Goal: Information Seeking & Learning: Learn about a topic

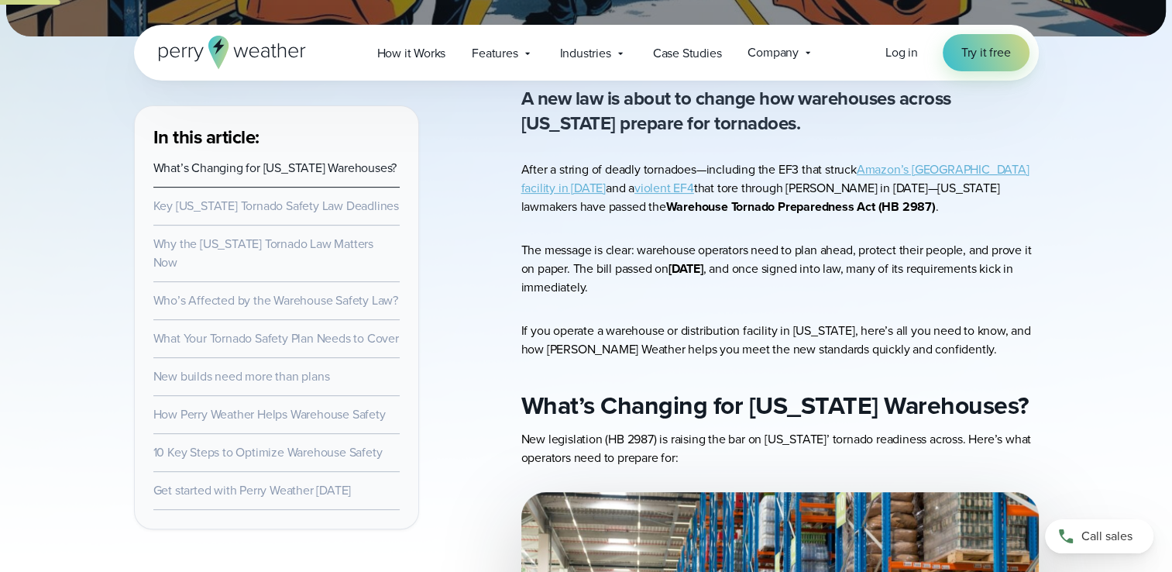
scroll to position [465, 0]
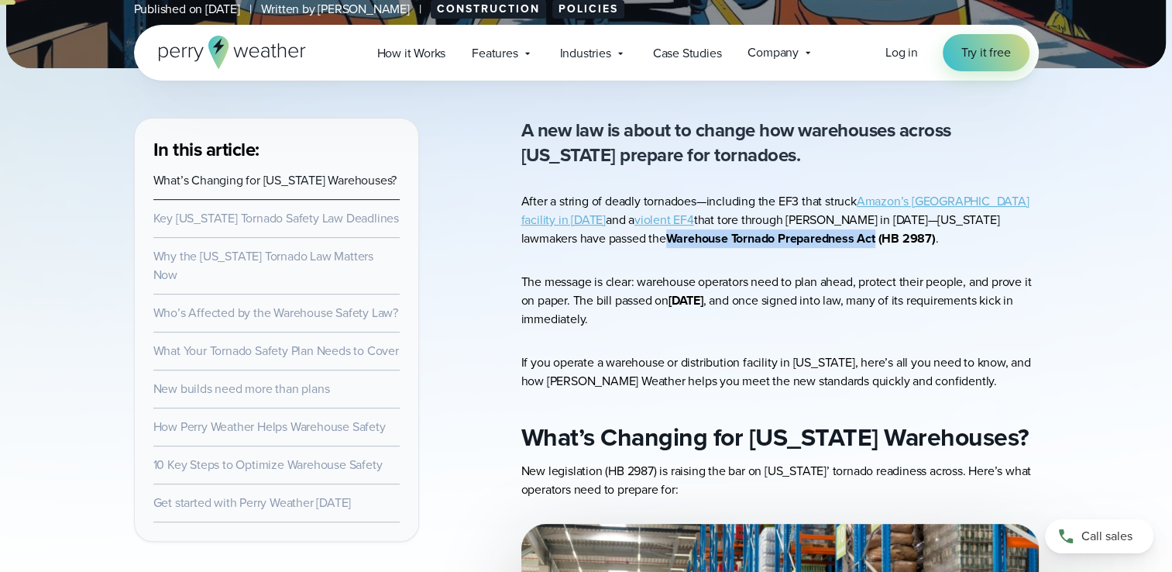
drag, startPoint x: 731, startPoint y: 240, endPoint x: 512, endPoint y: 245, distance: 218.5
copy strong "Warehouse Tornado Preparedness Act"
click at [832, 359] on p "If you operate a warehouse or distribution facility in [US_STATE], here’s all y…" at bounding box center [780, 371] width 518 height 37
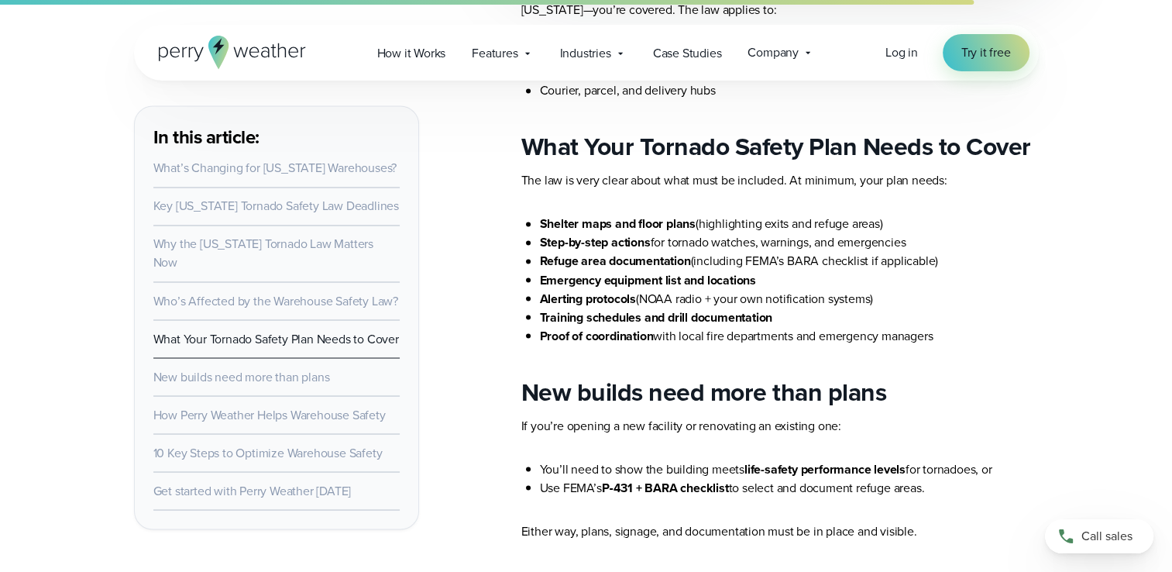
scroll to position [2634, 0]
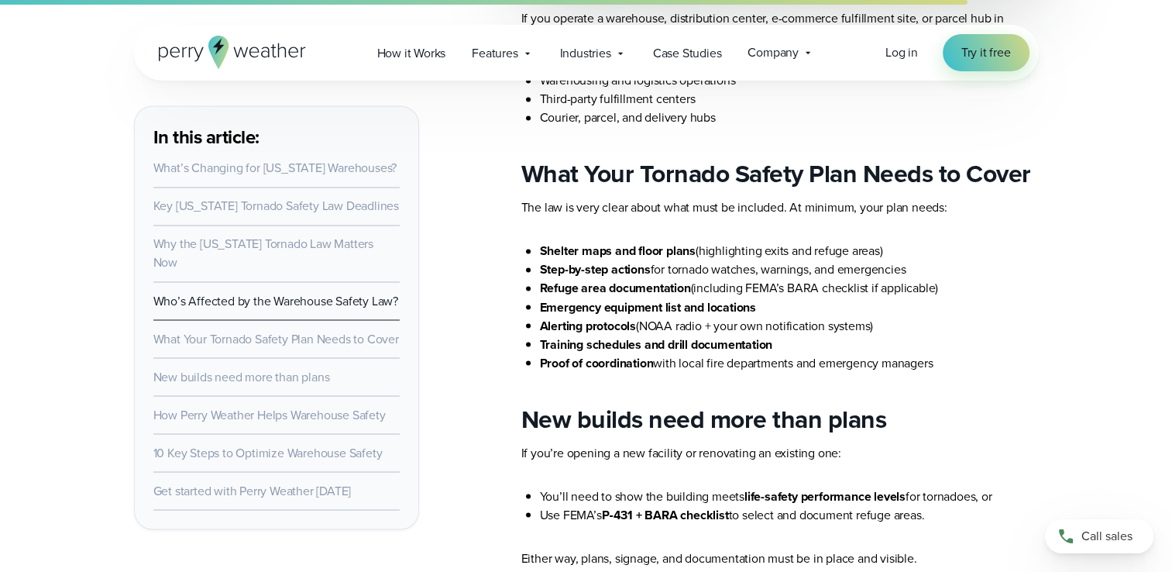
drag, startPoint x: 520, startPoint y: 203, endPoint x: 941, endPoint y: 358, distance: 448.3
click at [941, 358] on main "In this article: What’s Changing for [US_STATE] Warehouses? Key [US_STATE] Torn…" at bounding box center [586, 58] width 905 height 4219
copy article "The law is very clear about what must be included. At minimum, your plan needs:…"
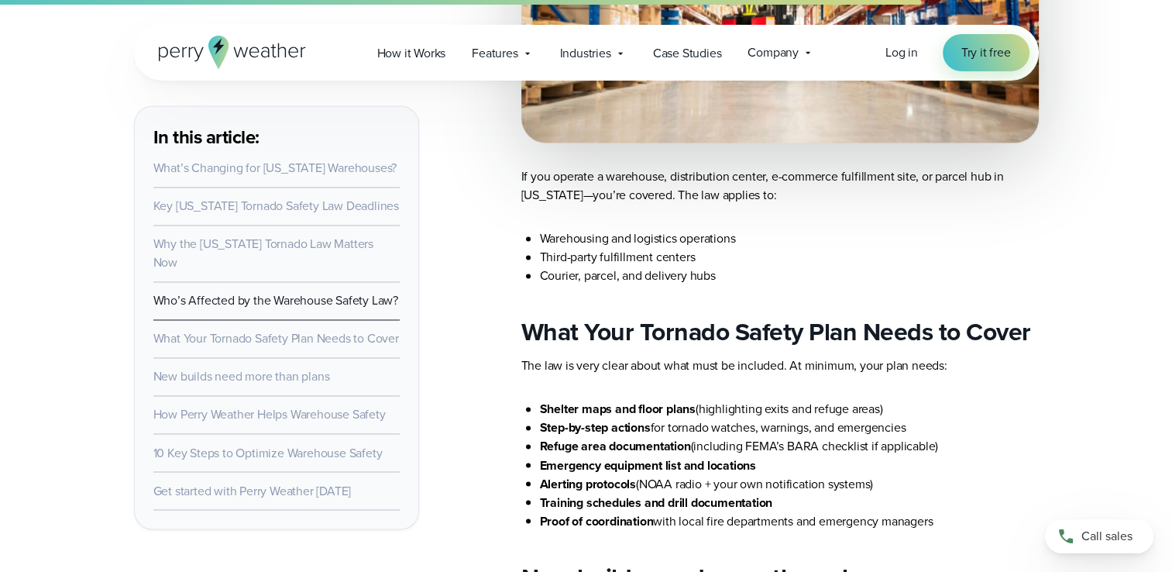
scroll to position [2479, 0]
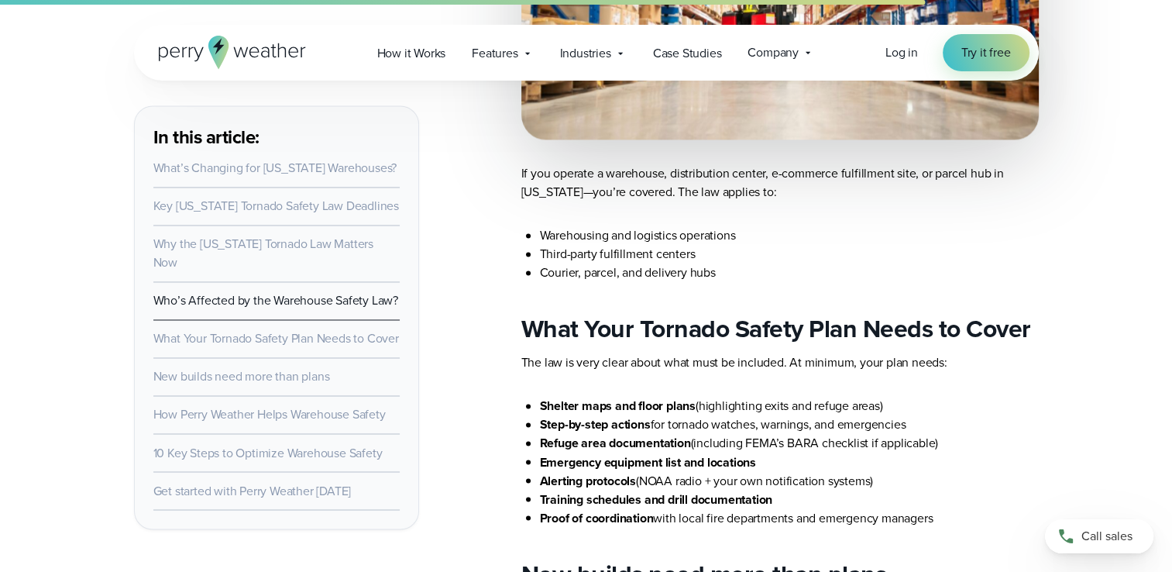
click at [474, 304] on main "In this article: What’s Changing for [US_STATE] Warehouses? Key [US_STATE] Torn…" at bounding box center [586, 212] width 905 height 4219
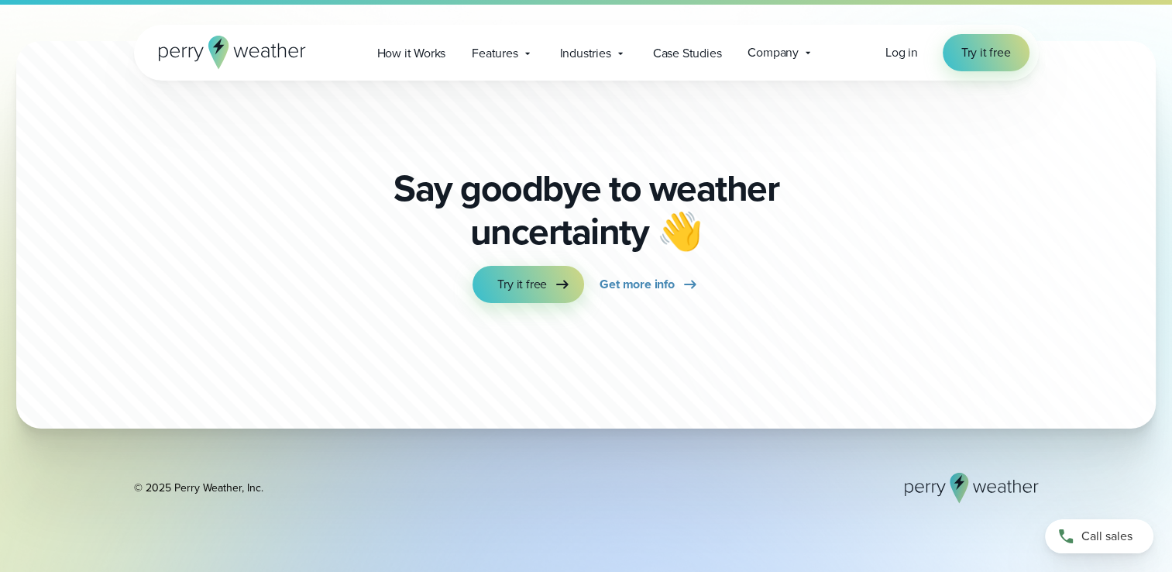
scroll to position [5423, 0]
